Goal: Task Accomplishment & Management: Manage account settings

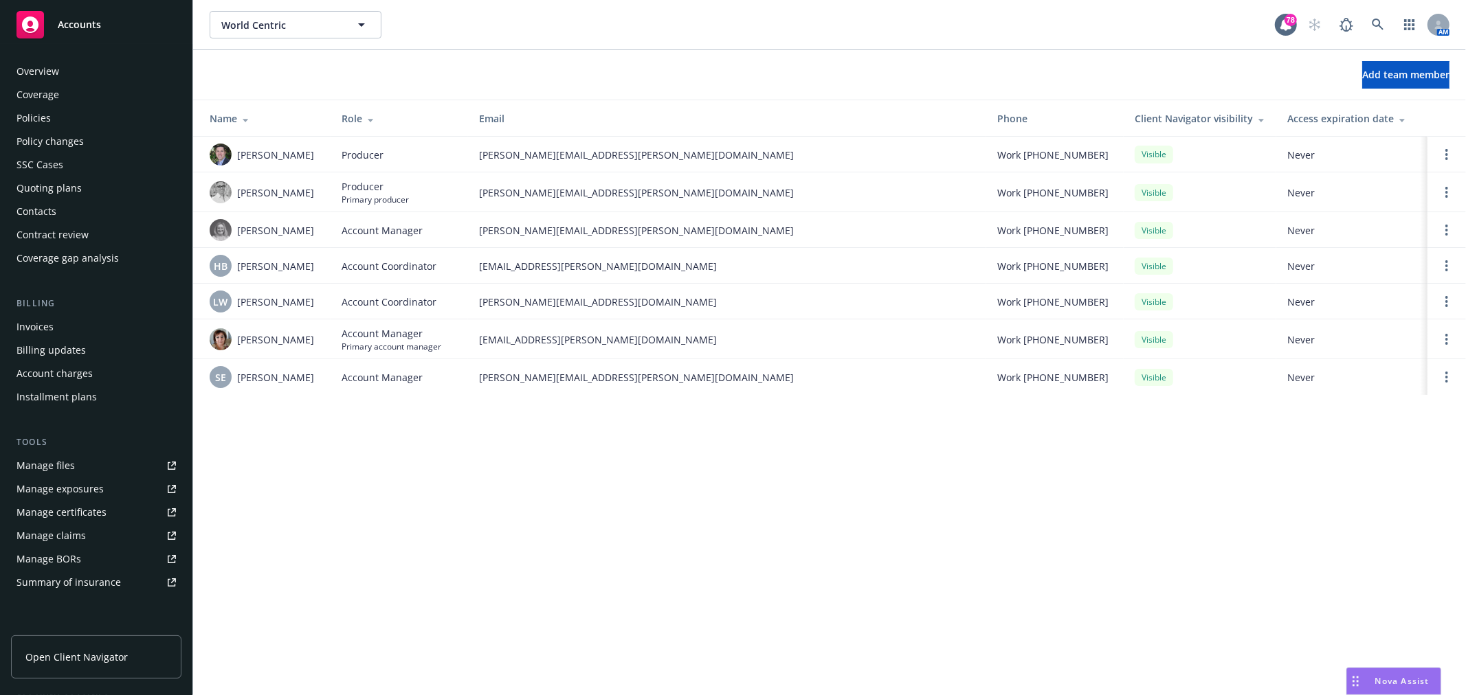
scroll to position [200, 0]
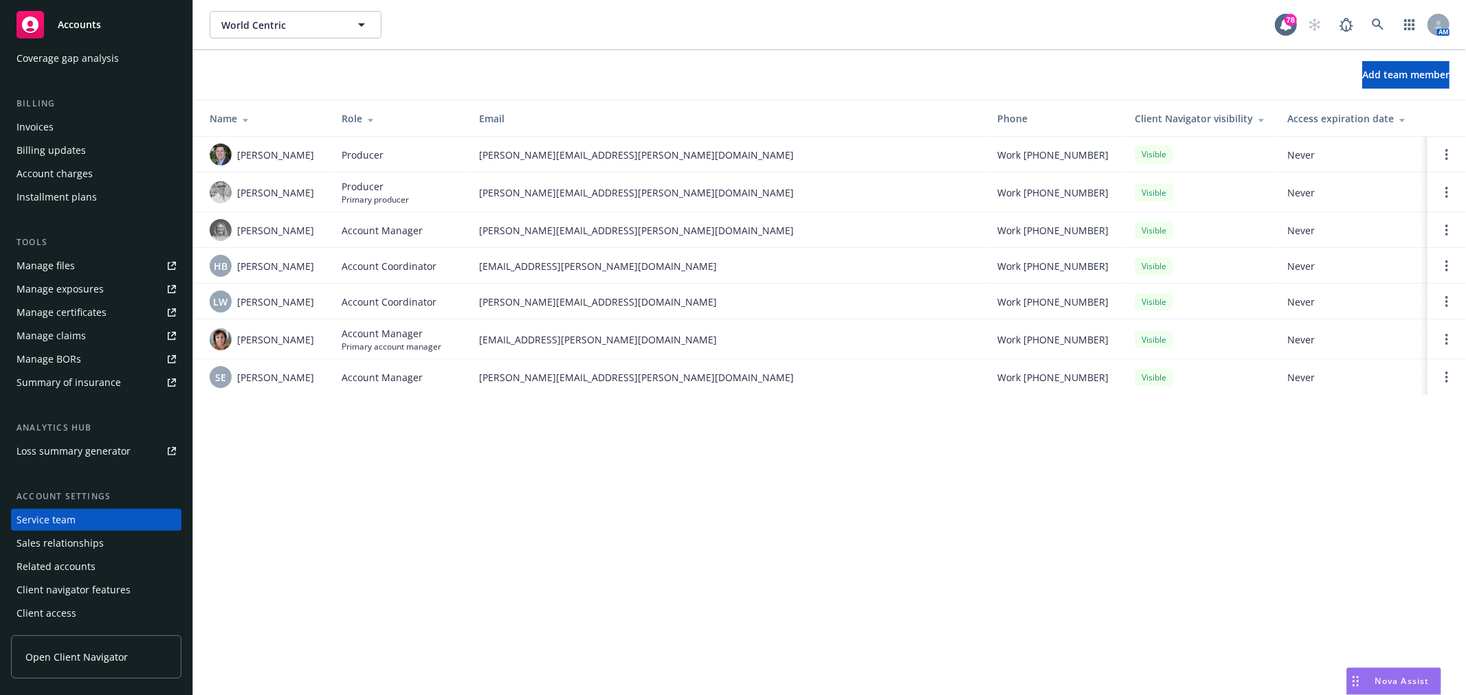
click at [63, 19] on span "Accounts" at bounding box center [79, 24] width 43 height 11
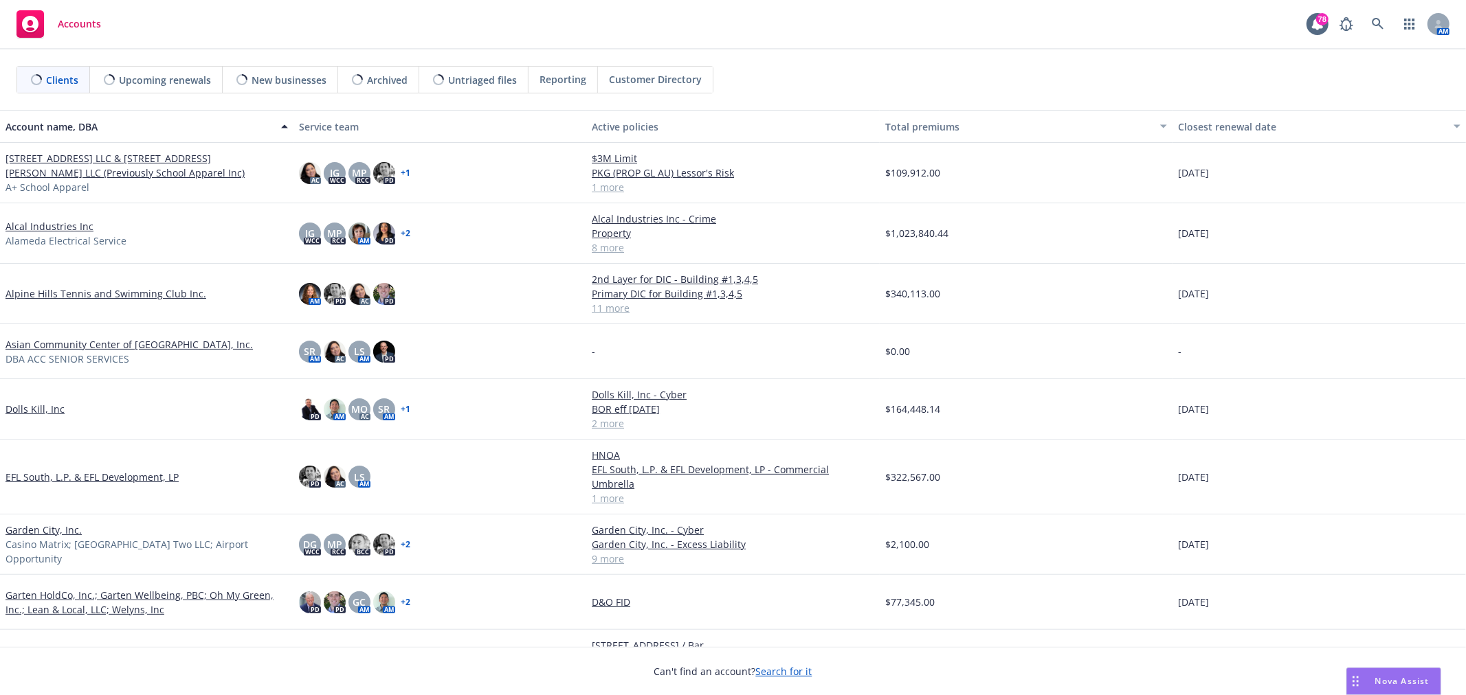
click at [469, 74] on span "Untriaged files" at bounding box center [482, 80] width 69 height 14
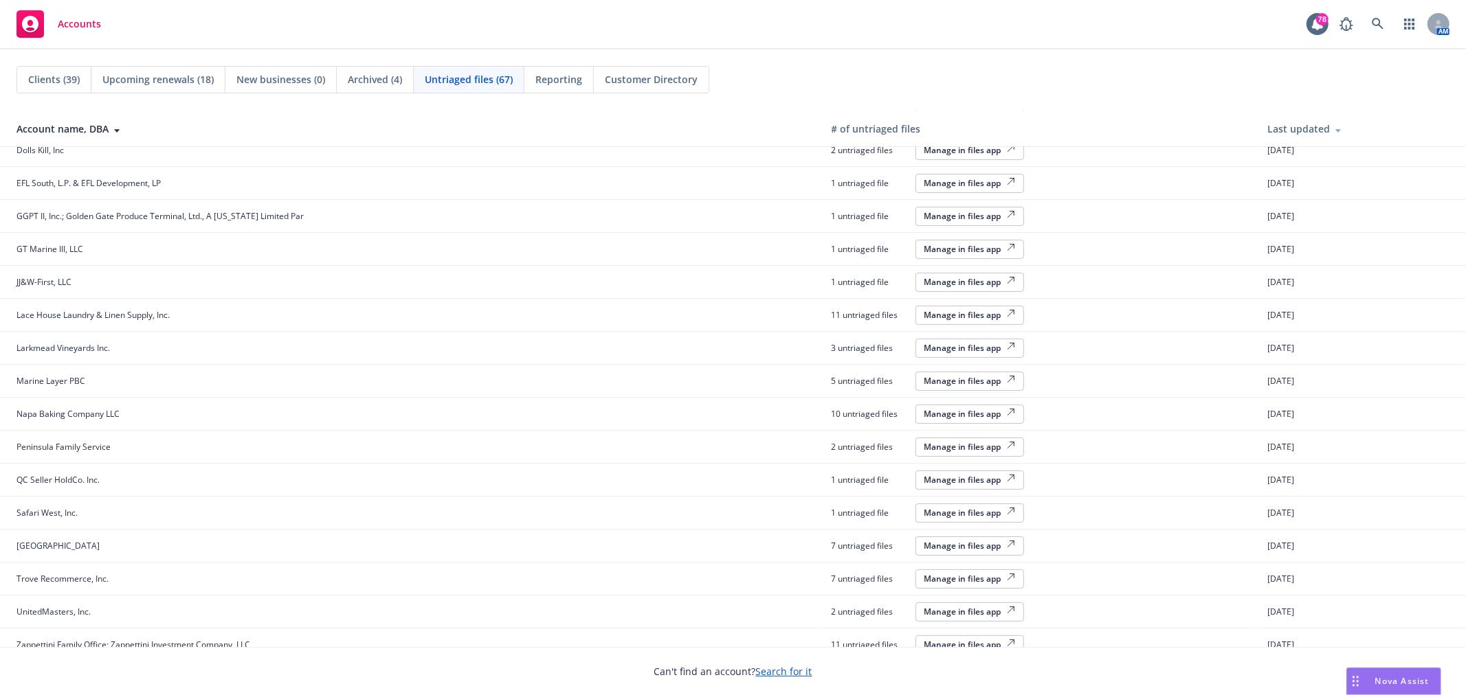
scroll to position [60, 0]
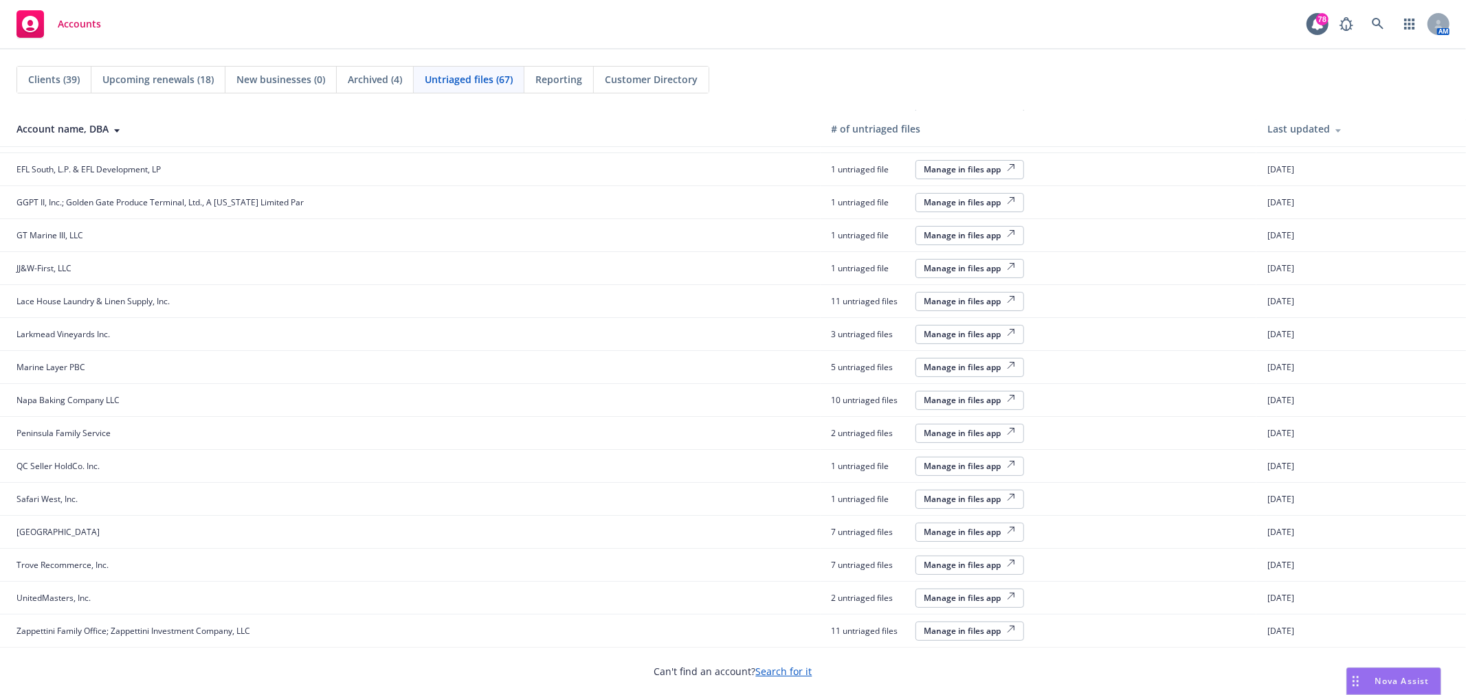
click at [1284, 128] on div "Last updated" at bounding box center [1361, 129] width 188 height 14
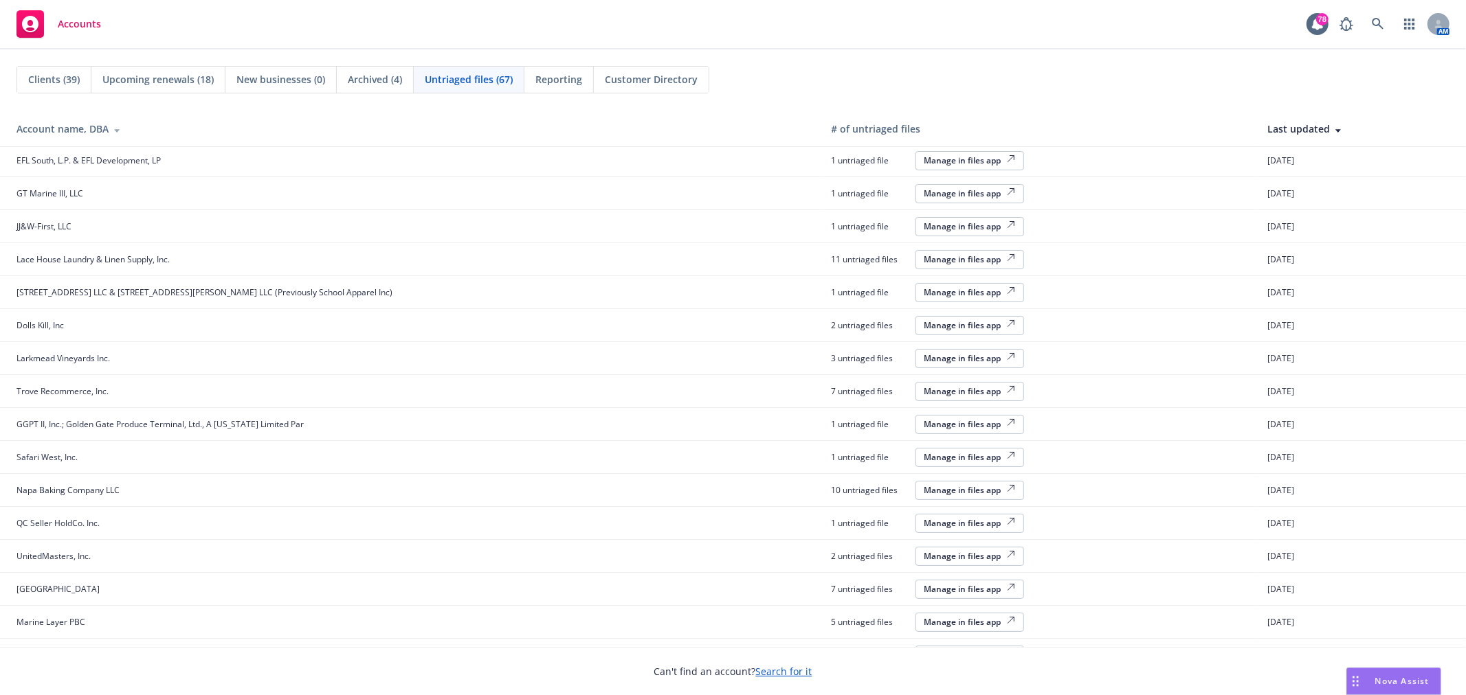
scroll to position [0, 0]
click at [1274, 122] on div "Last updated" at bounding box center [1361, 129] width 188 height 14
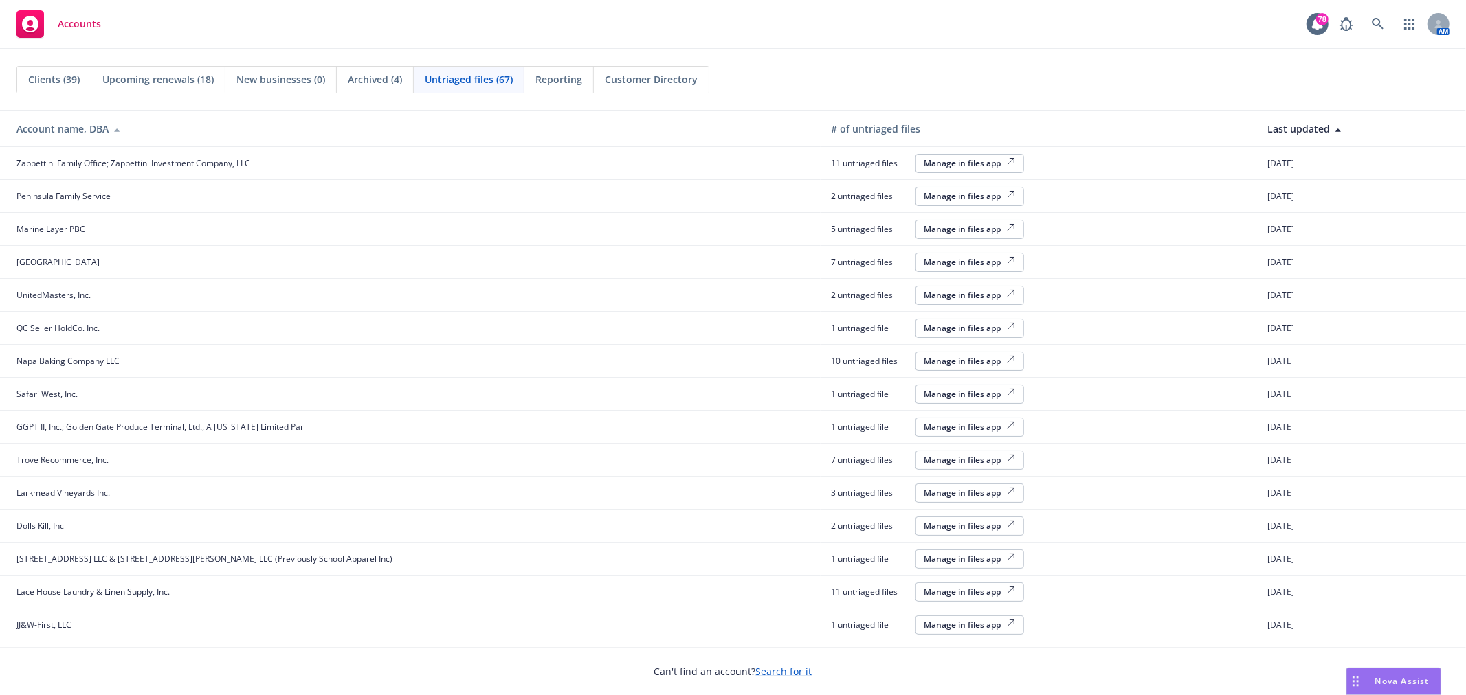
click at [924, 161] on div "Manage in files app" at bounding box center [969, 163] width 91 height 12
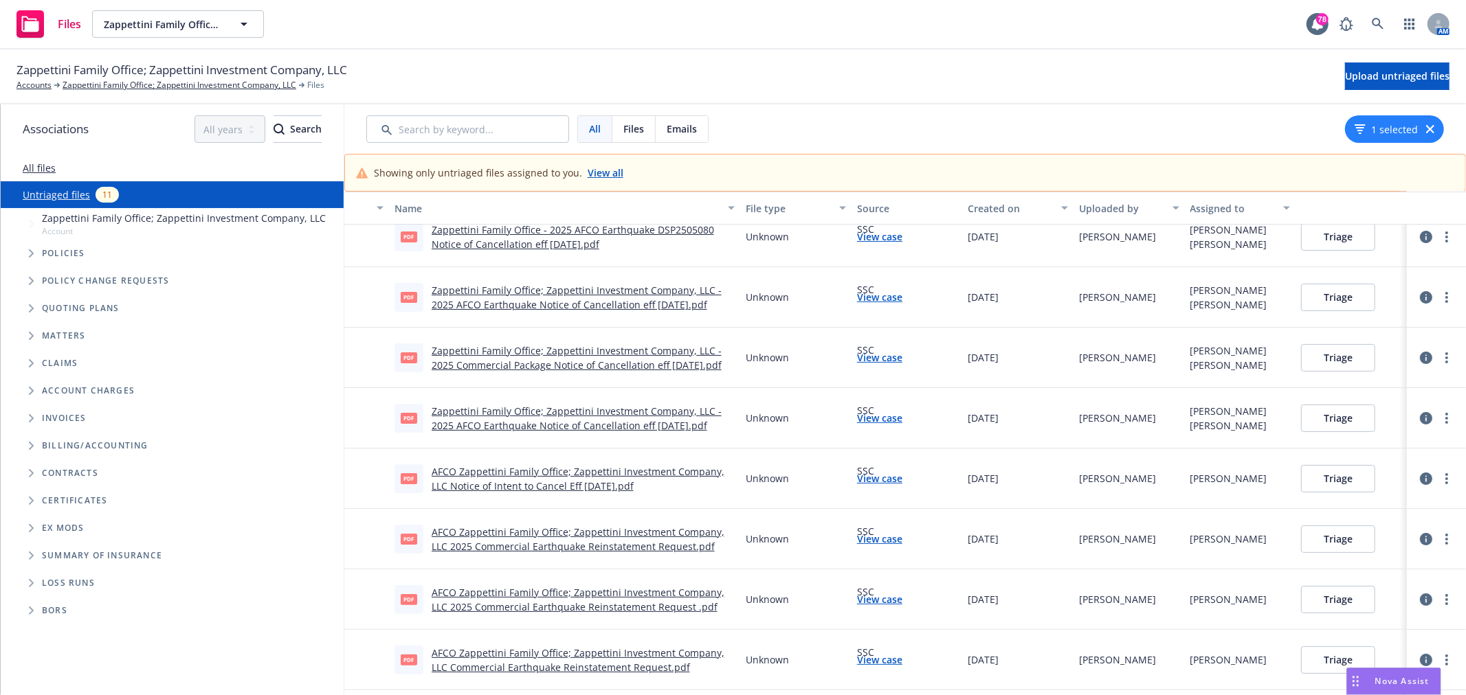
scroll to position [156, 0]
